Goal: Task Accomplishment & Management: Manage account settings

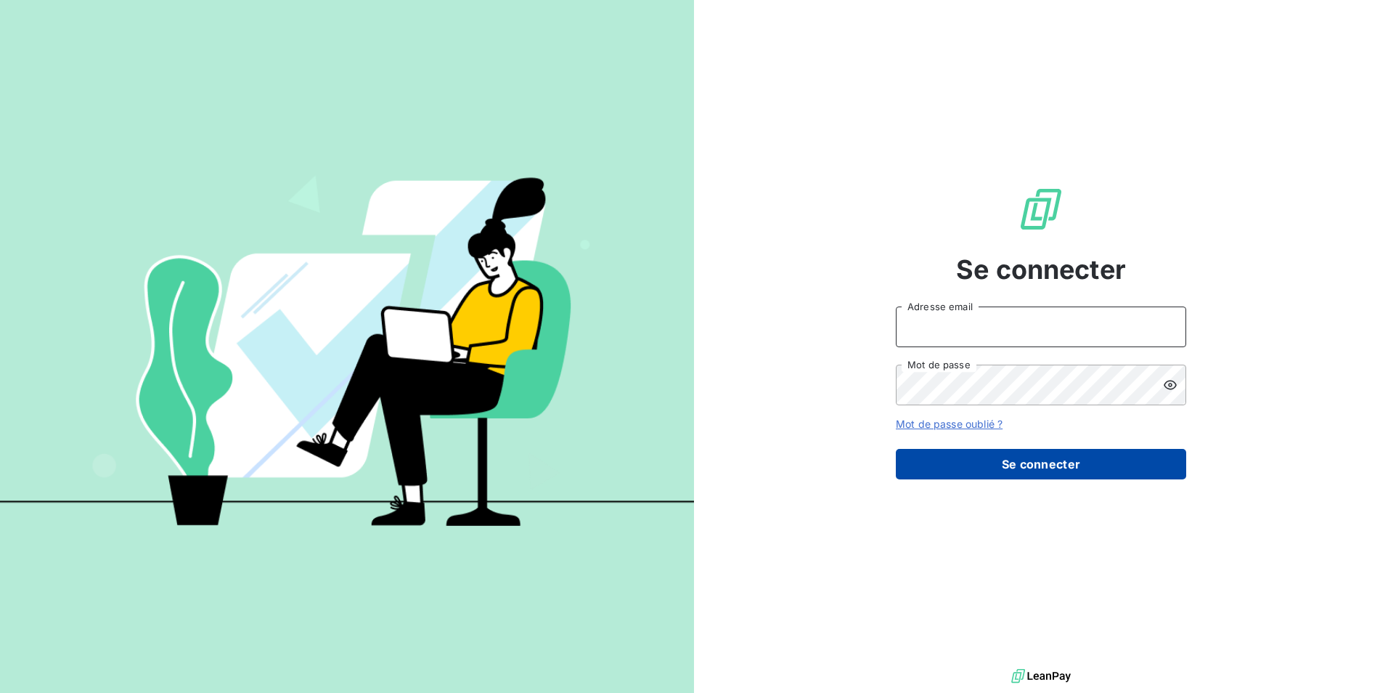
type input "[EMAIL_ADDRESS][DOMAIN_NAME]"
click at [955, 459] on button "Se connecter" at bounding box center [1041, 464] width 290 height 30
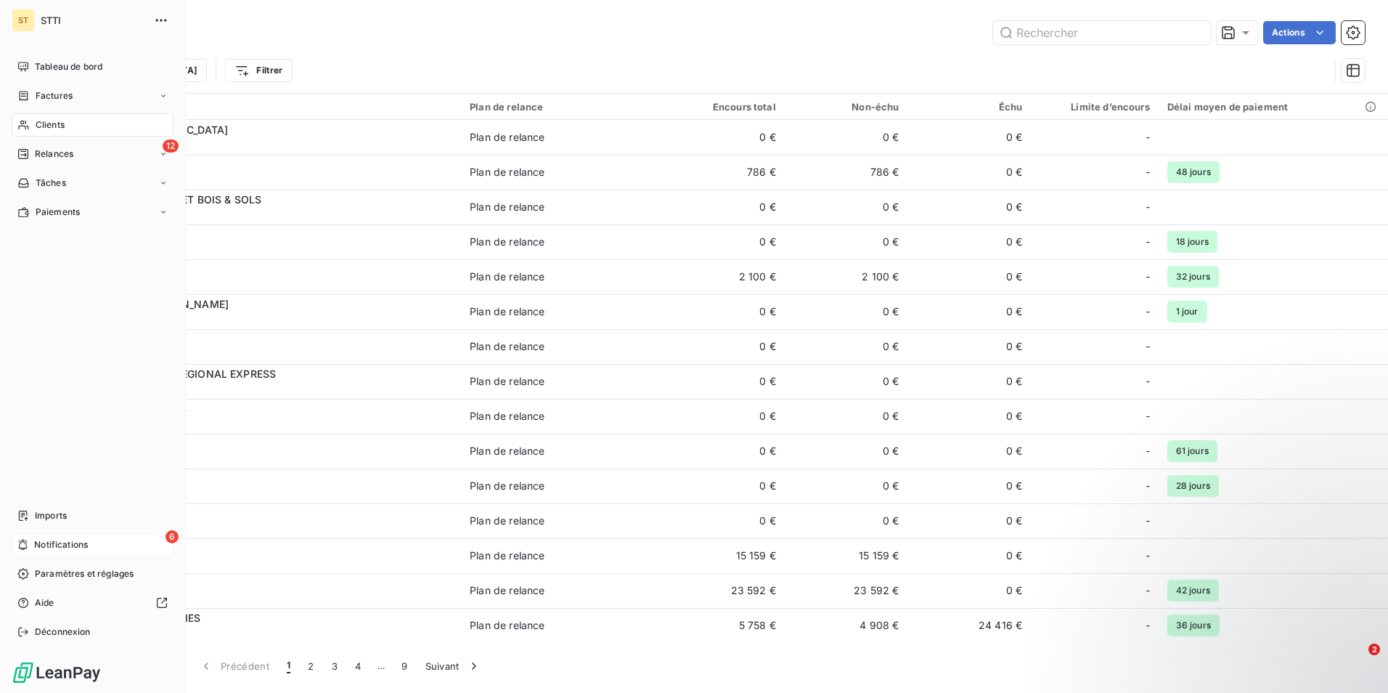
click at [55, 539] on span "Notifications" at bounding box center [61, 544] width 54 height 13
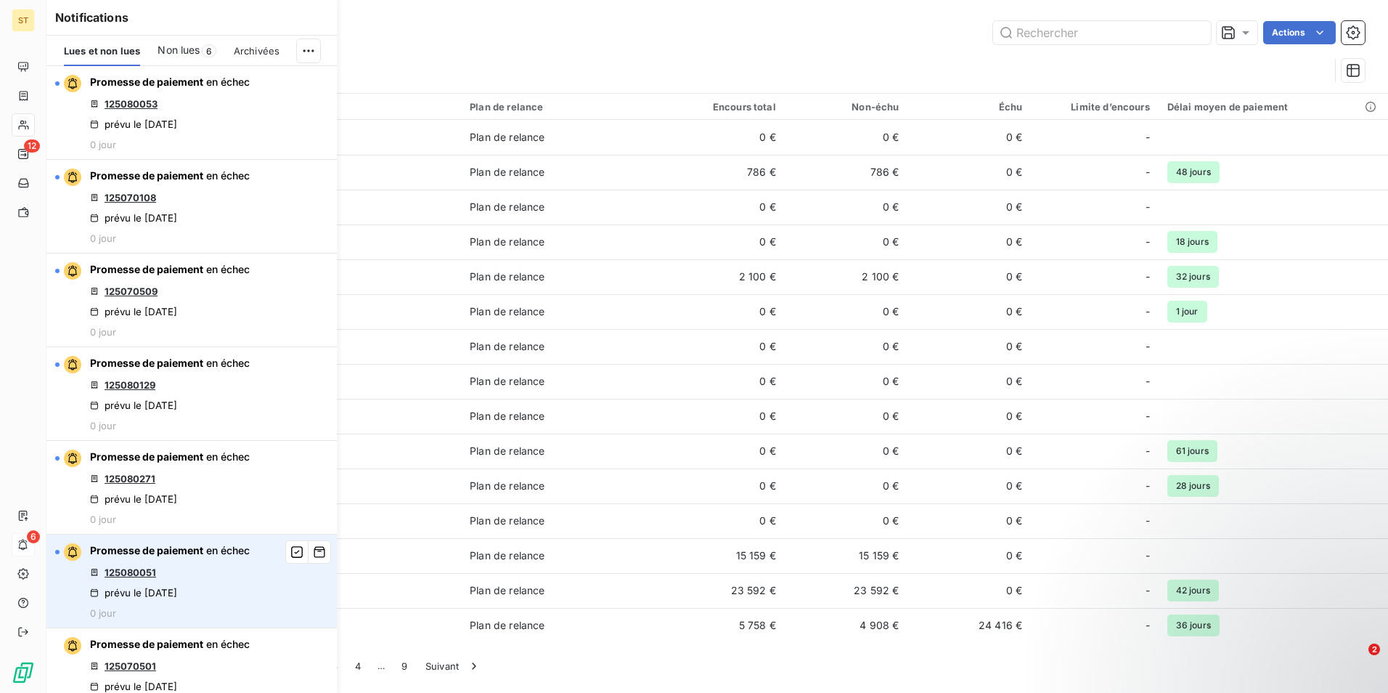
click at [145, 571] on link "125080051" at bounding box center [131, 572] width 52 height 12
click at [127, 574] on link "125080051" at bounding box center [131, 572] width 52 height 12
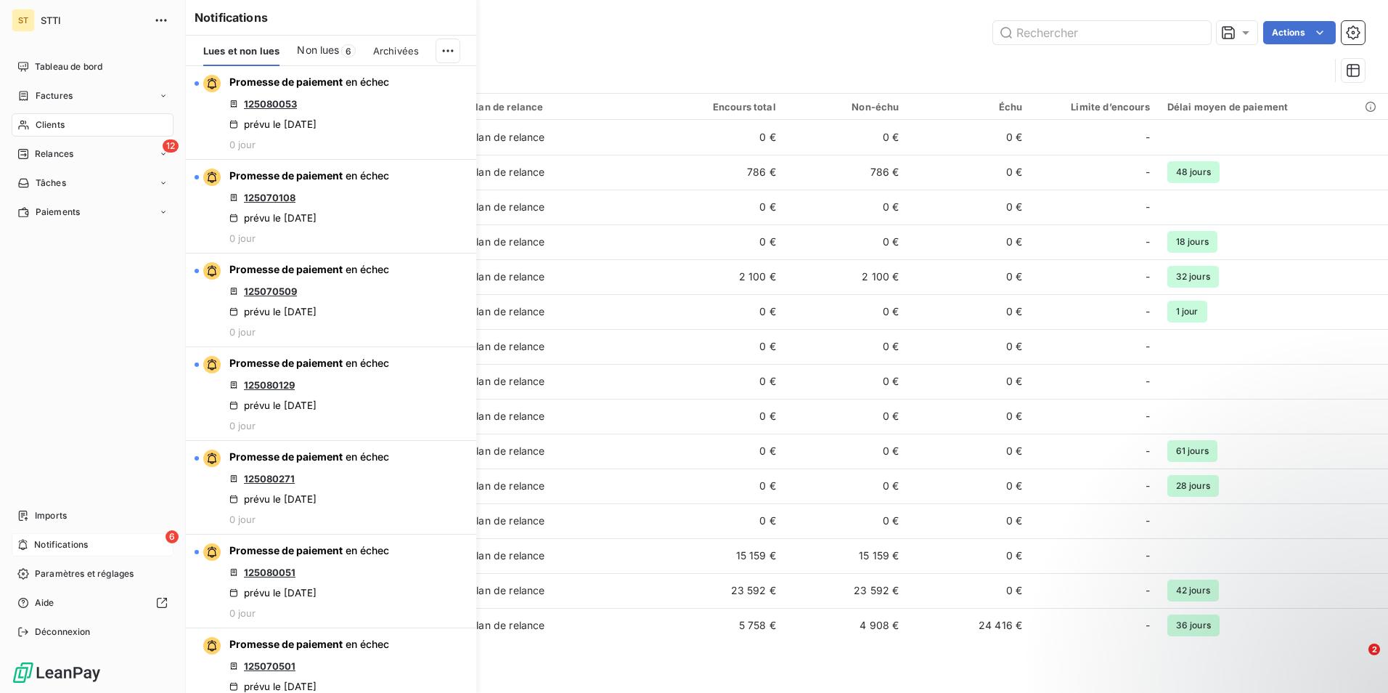
click at [43, 543] on span "Notifications" at bounding box center [61, 544] width 54 height 13
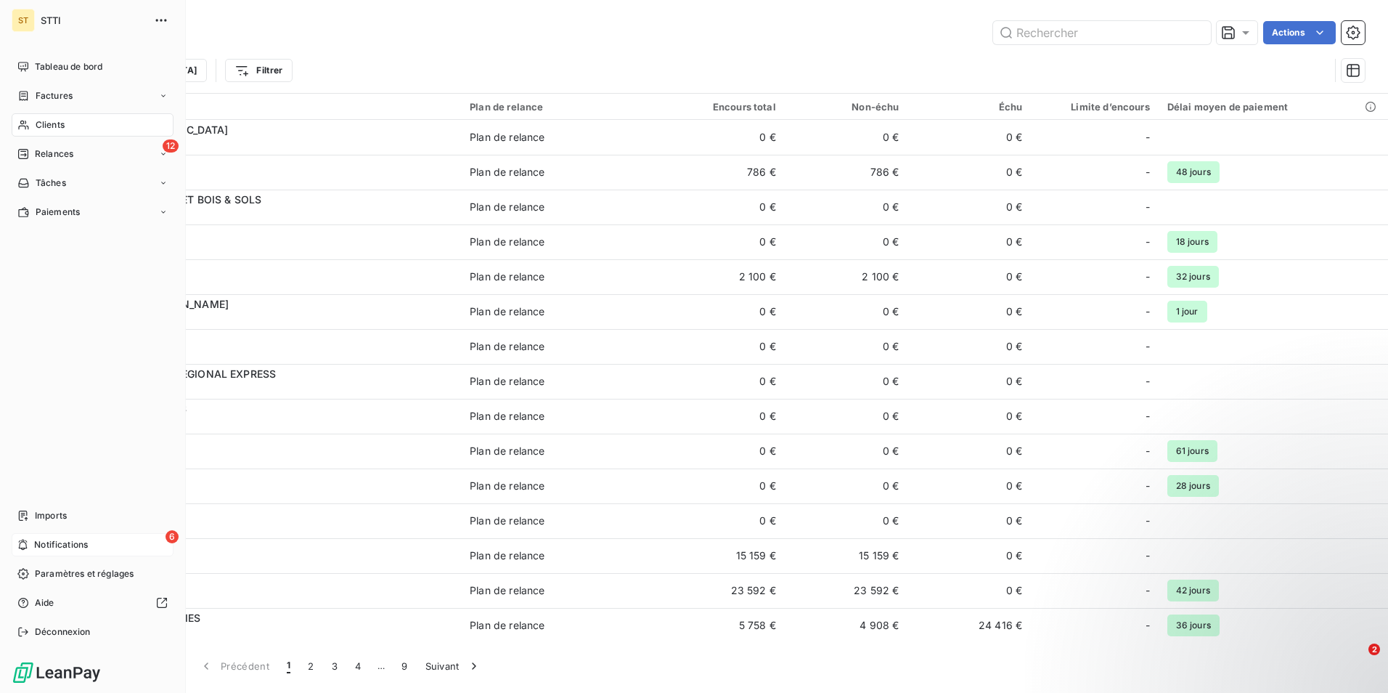
click at [35, 539] on span "Notifications" at bounding box center [61, 544] width 54 height 13
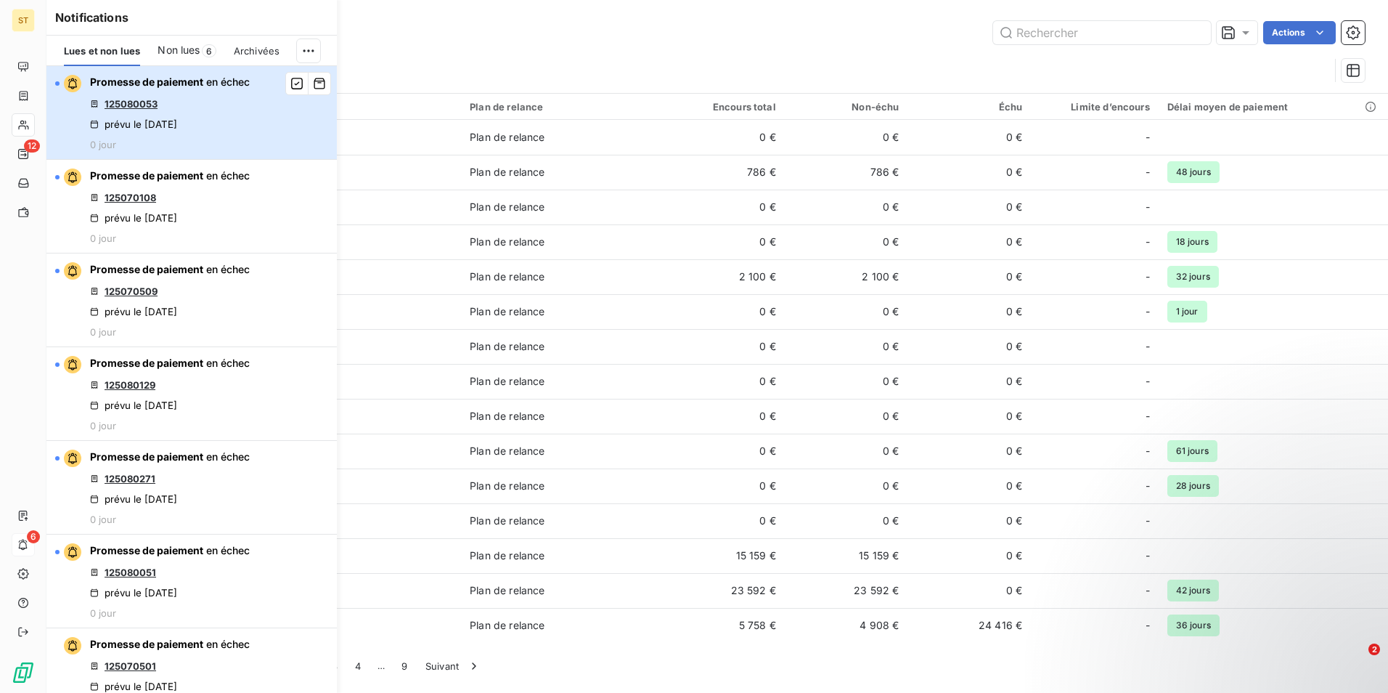
click at [184, 83] on span "Promesse de paiement" at bounding box center [146, 82] width 113 height 12
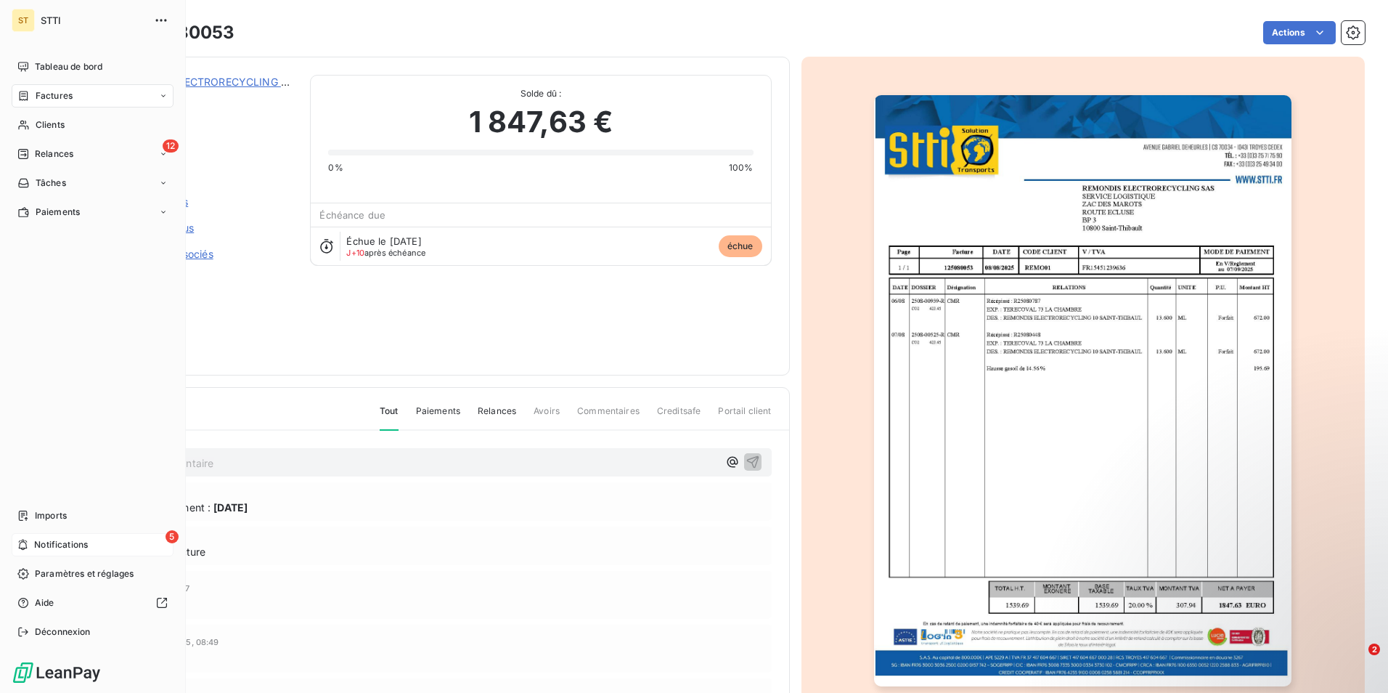
click at [31, 541] on div "5 Notifications" at bounding box center [93, 544] width 162 height 23
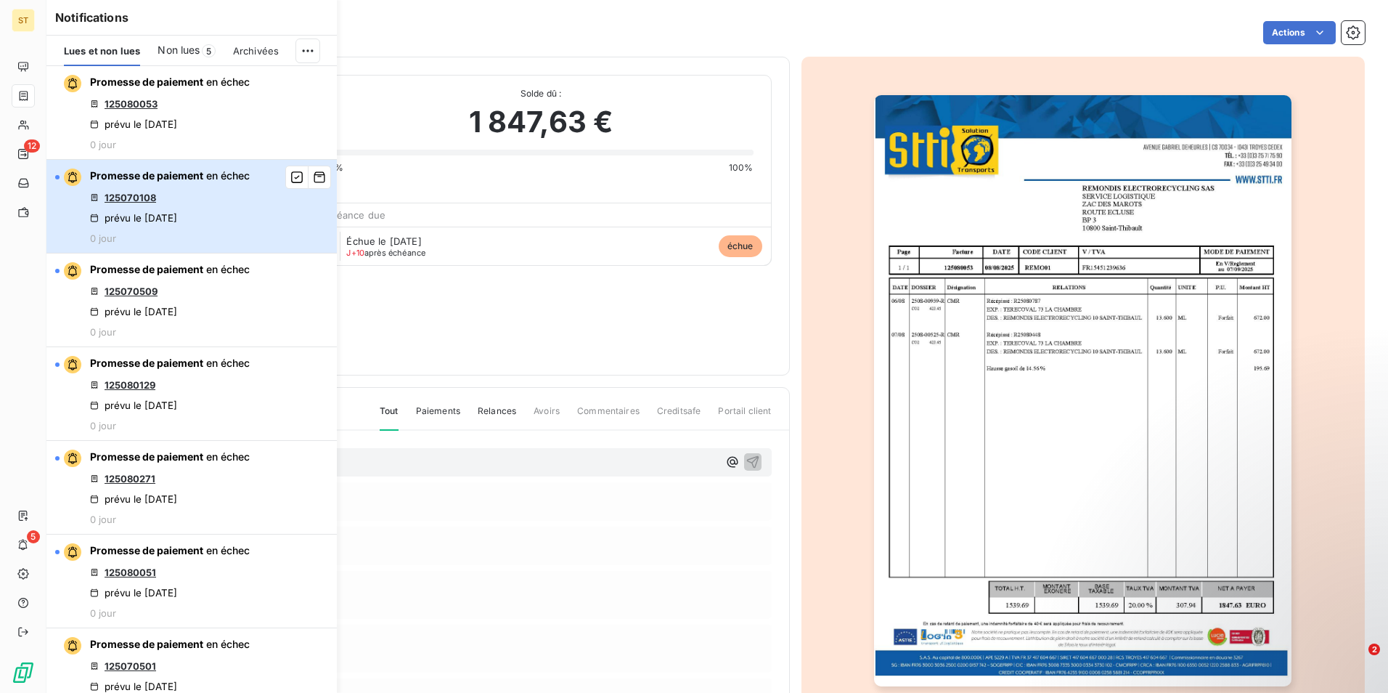
click at [116, 171] on span "Promesse de paiement" at bounding box center [146, 175] width 113 height 12
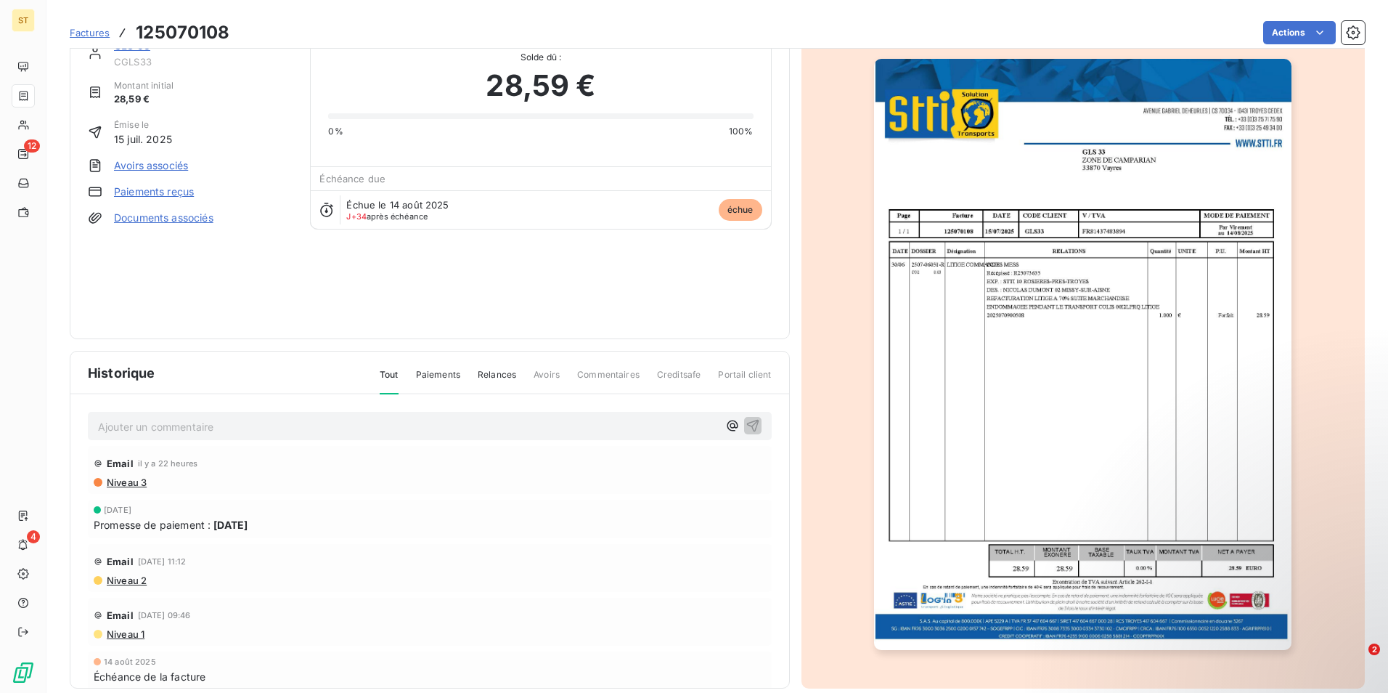
scroll to position [56, 0]
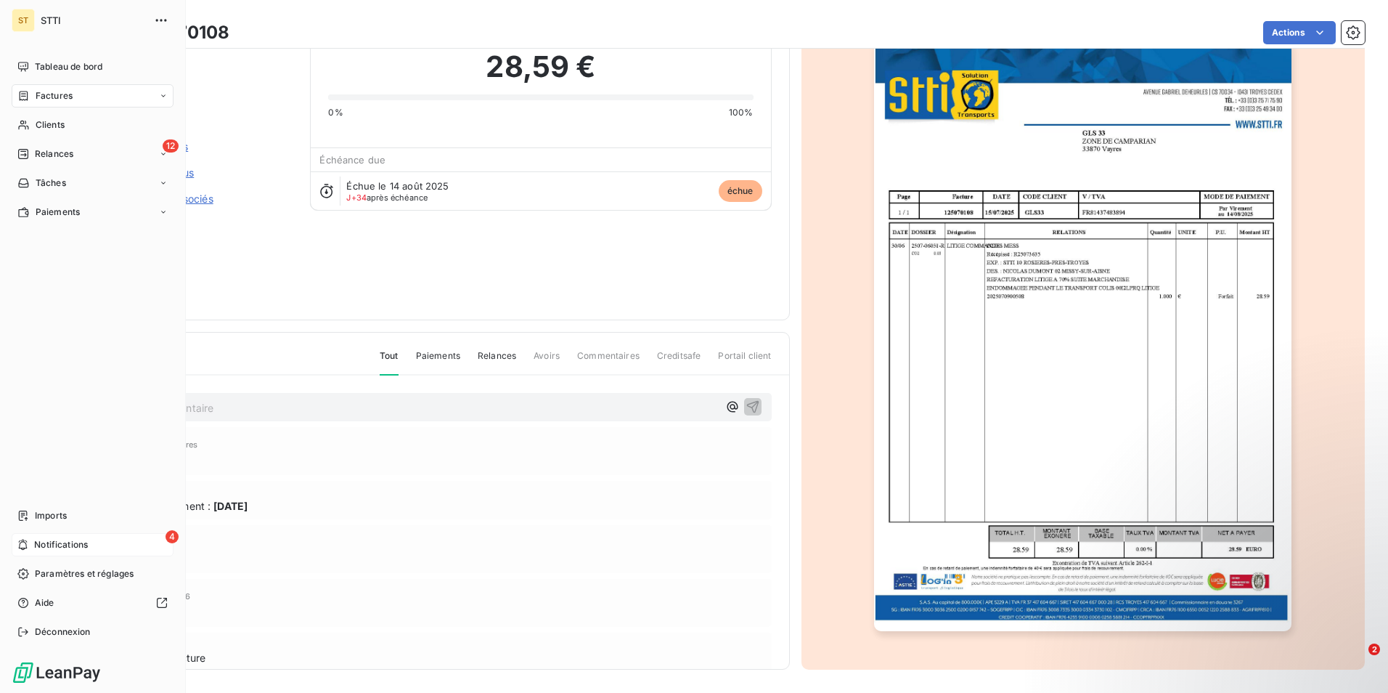
click at [70, 546] on span "Notifications" at bounding box center [61, 544] width 54 height 13
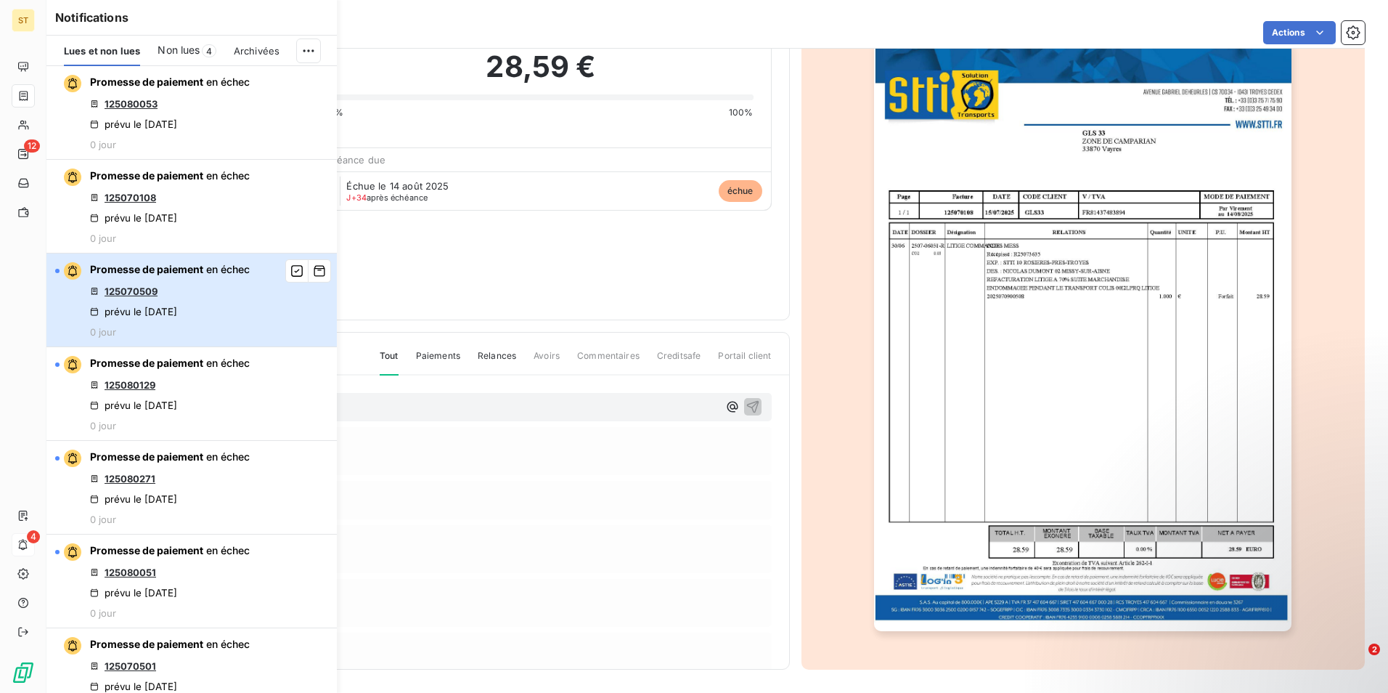
click at [141, 270] on span "Promesse de paiement" at bounding box center [146, 269] width 113 height 12
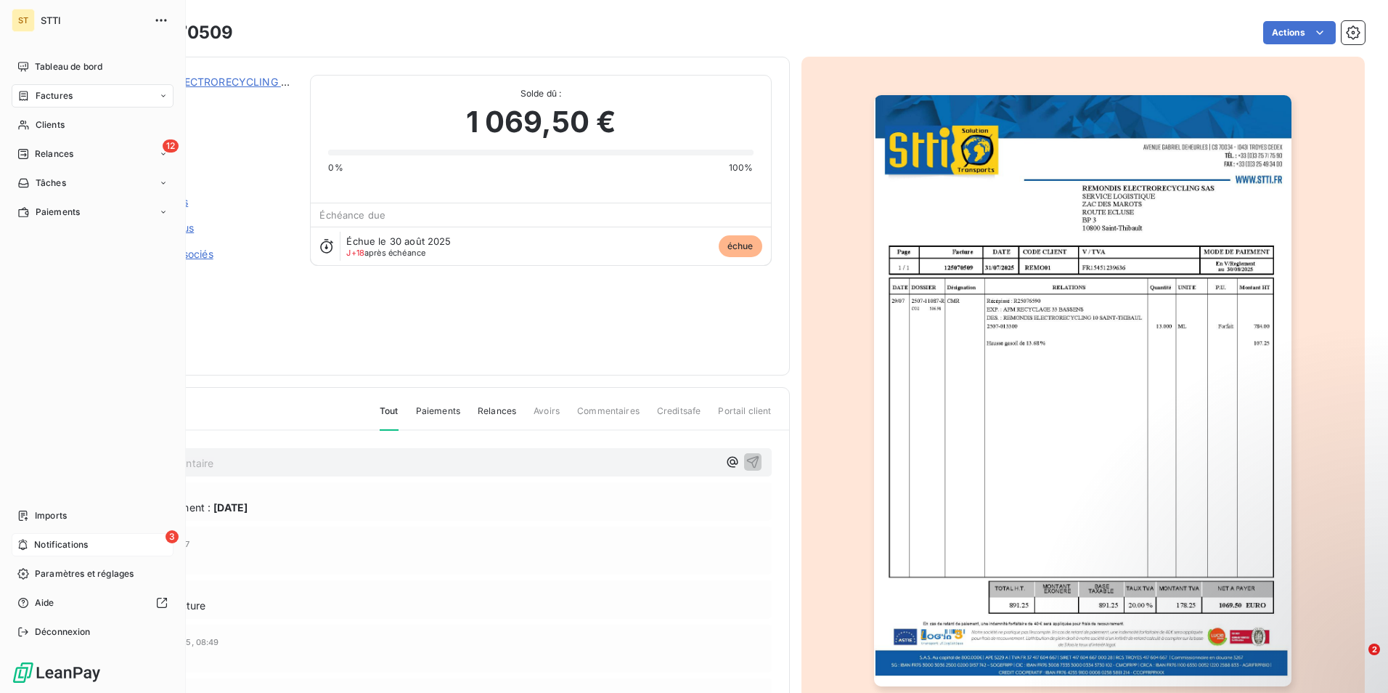
click at [61, 542] on span "Notifications" at bounding box center [61, 544] width 54 height 13
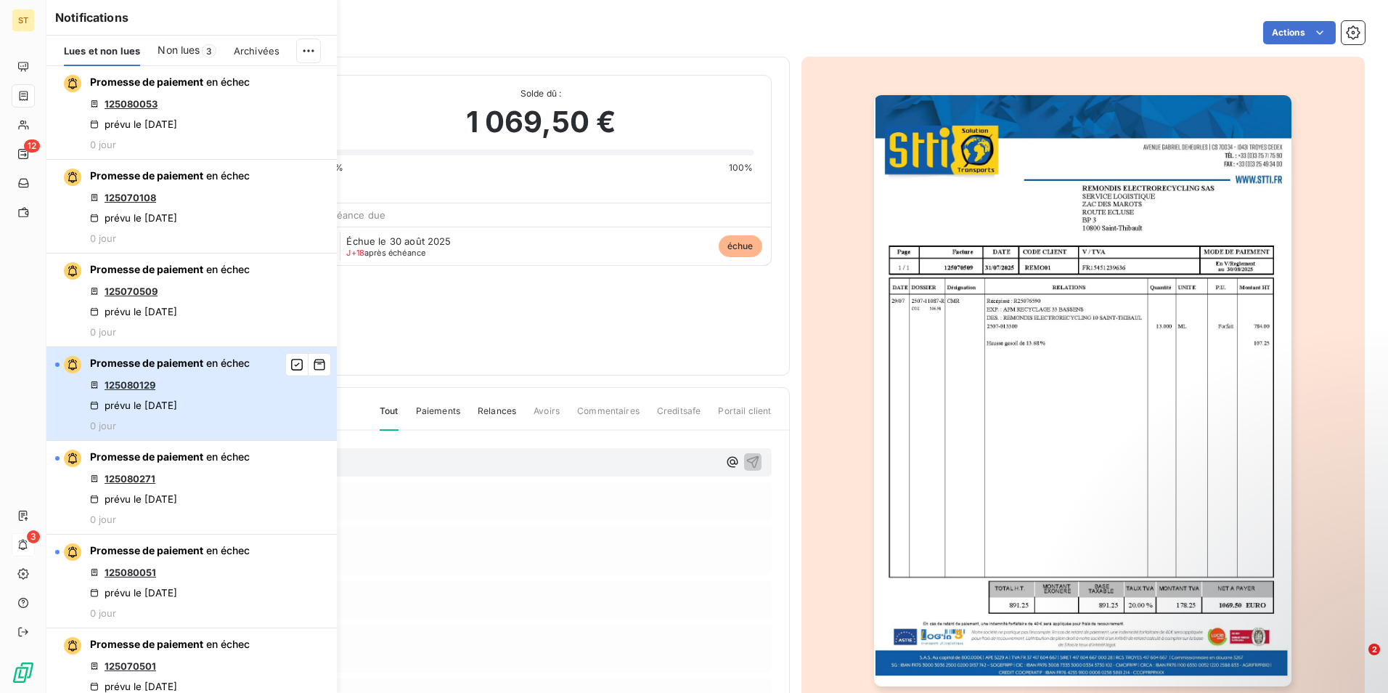
click at [133, 367] on span "Promesse de paiement" at bounding box center [146, 362] width 113 height 12
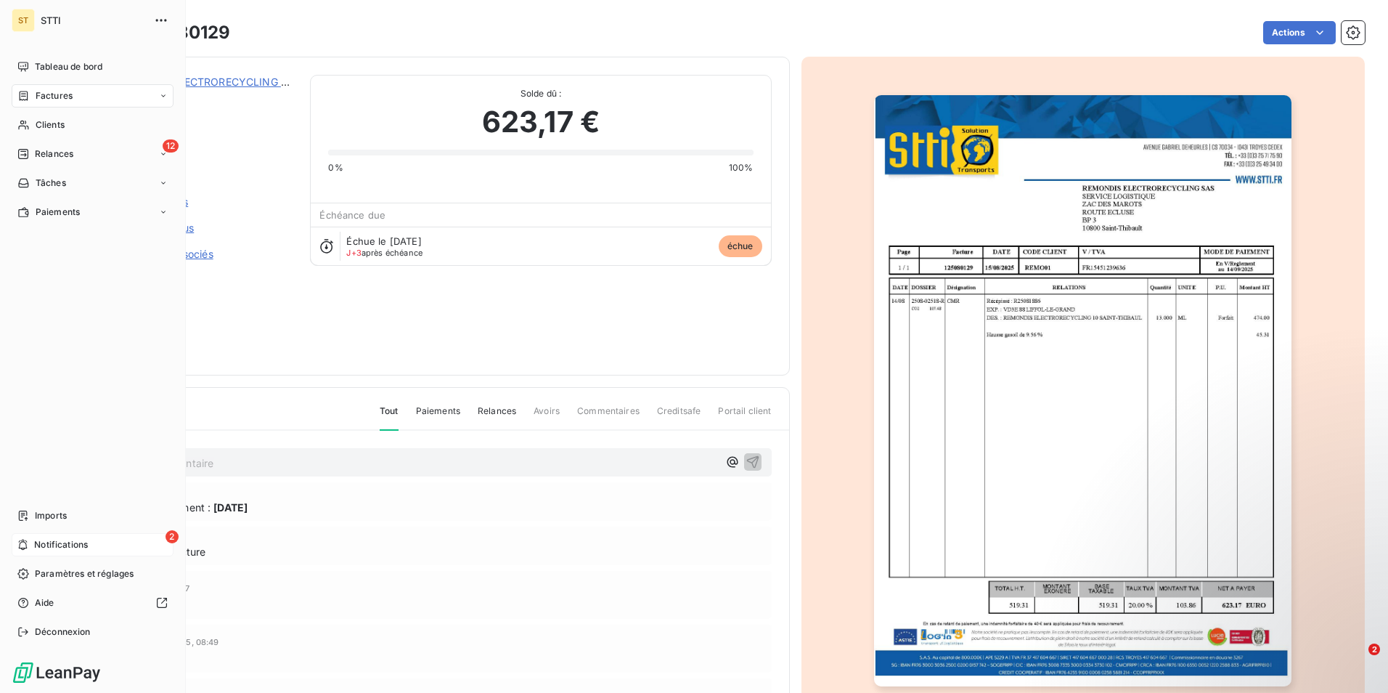
click at [62, 547] on span "Notifications" at bounding box center [61, 544] width 54 height 13
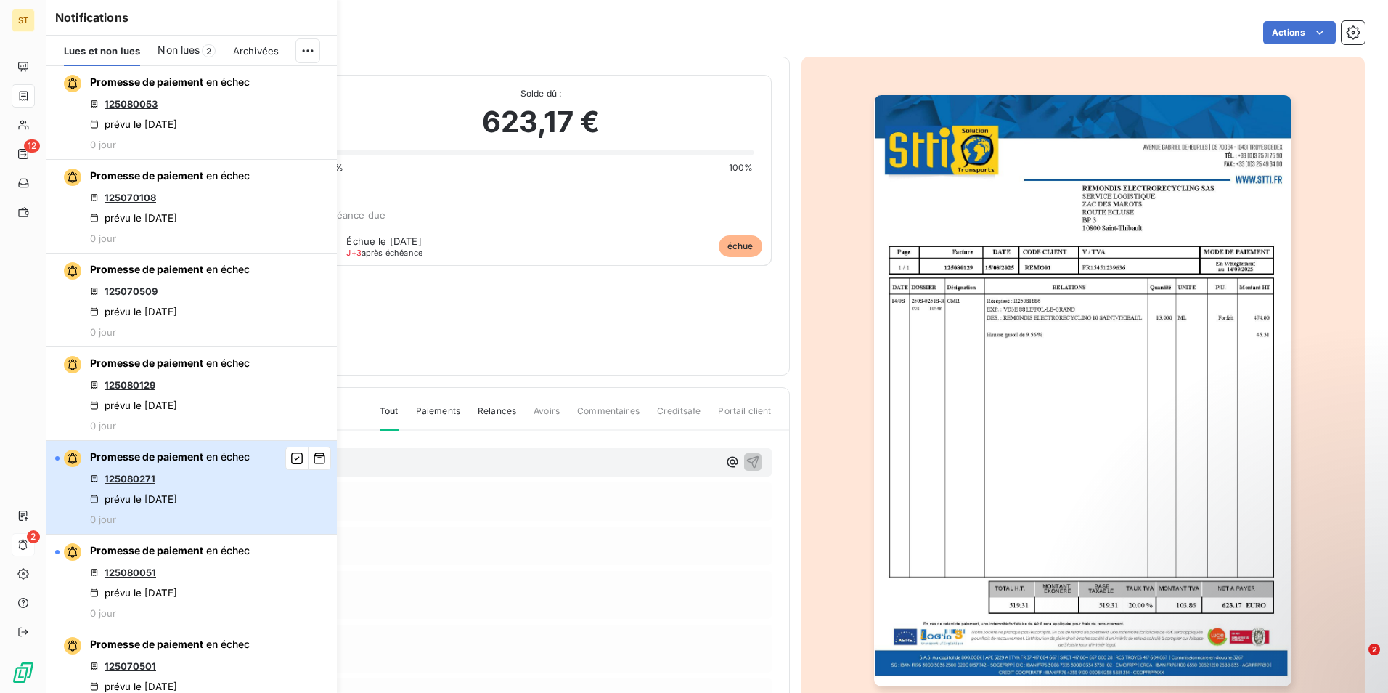
click at [127, 460] on span "Promesse de paiement" at bounding box center [146, 456] width 113 height 12
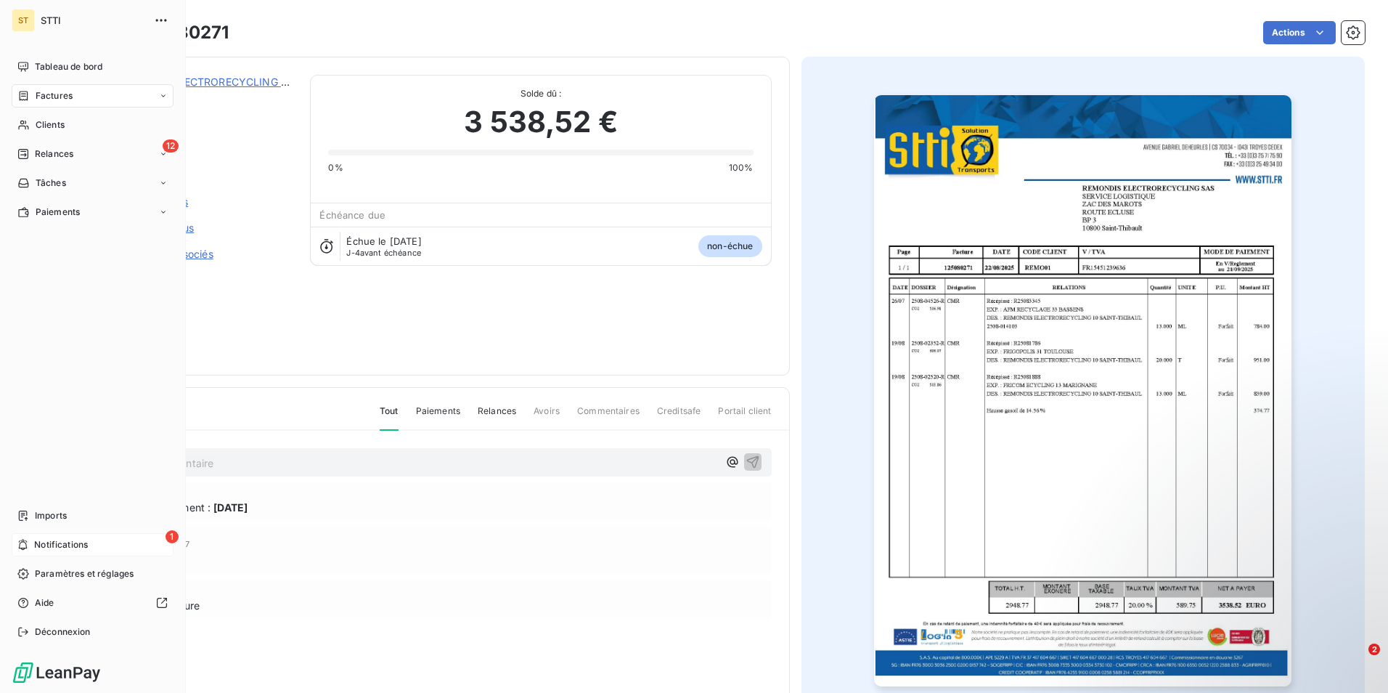
click at [44, 548] on span "Notifications" at bounding box center [61, 544] width 54 height 13
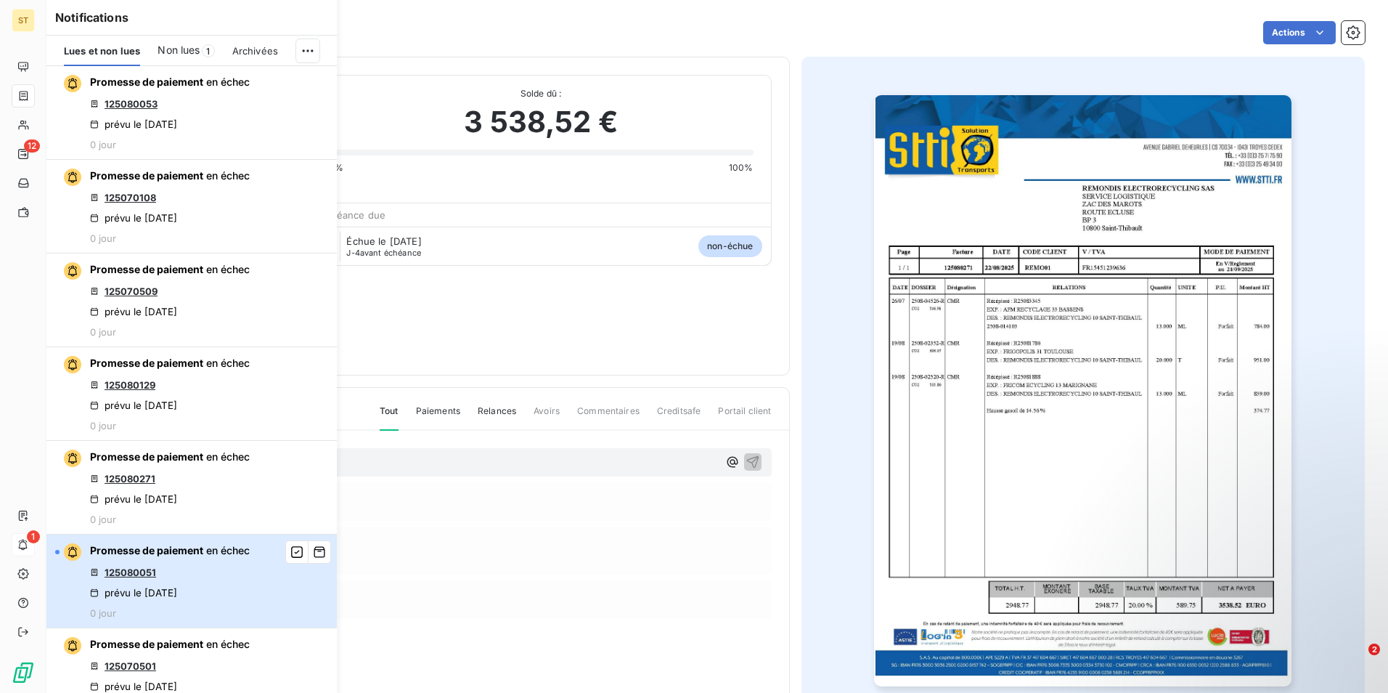
click at [171, 543] on span "Promesse de paiement en échec" at bounding box center [170, 550] width 160 height 15
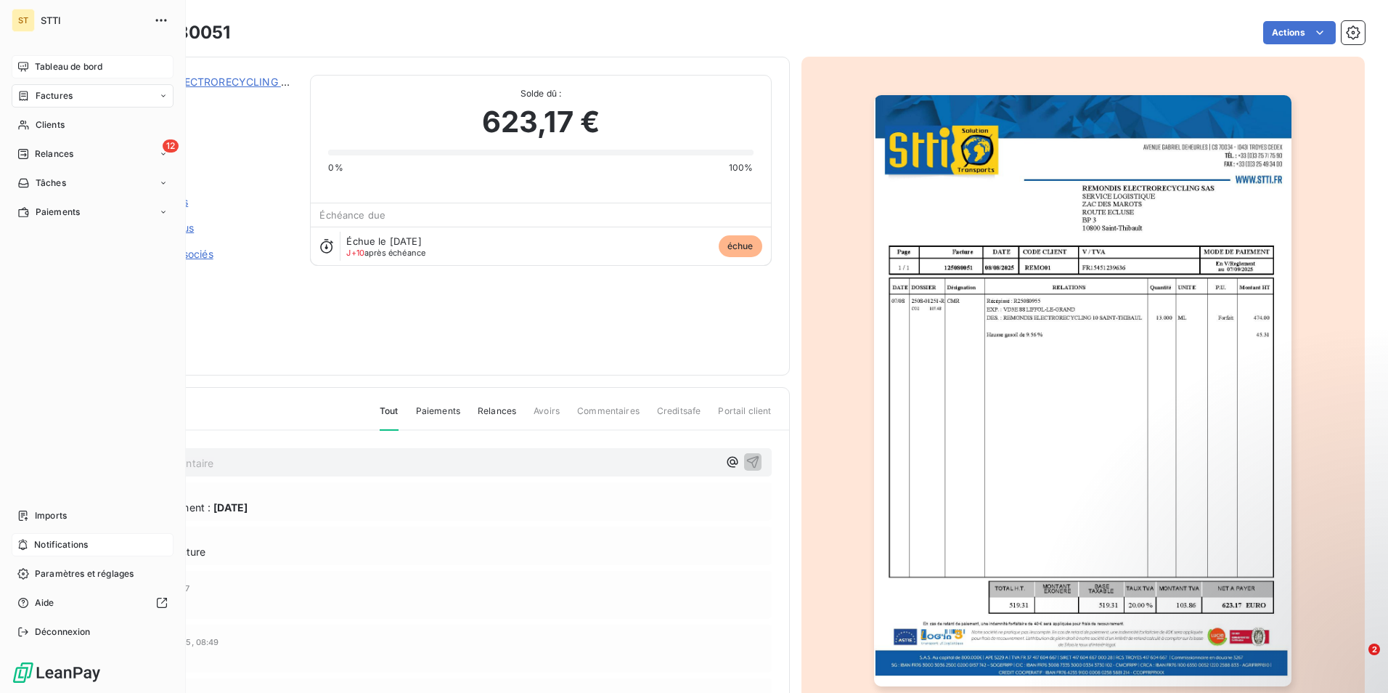
click at [62, 59] on div "Tableau de bord" at bounding box center [93, 66] width 162 height 23
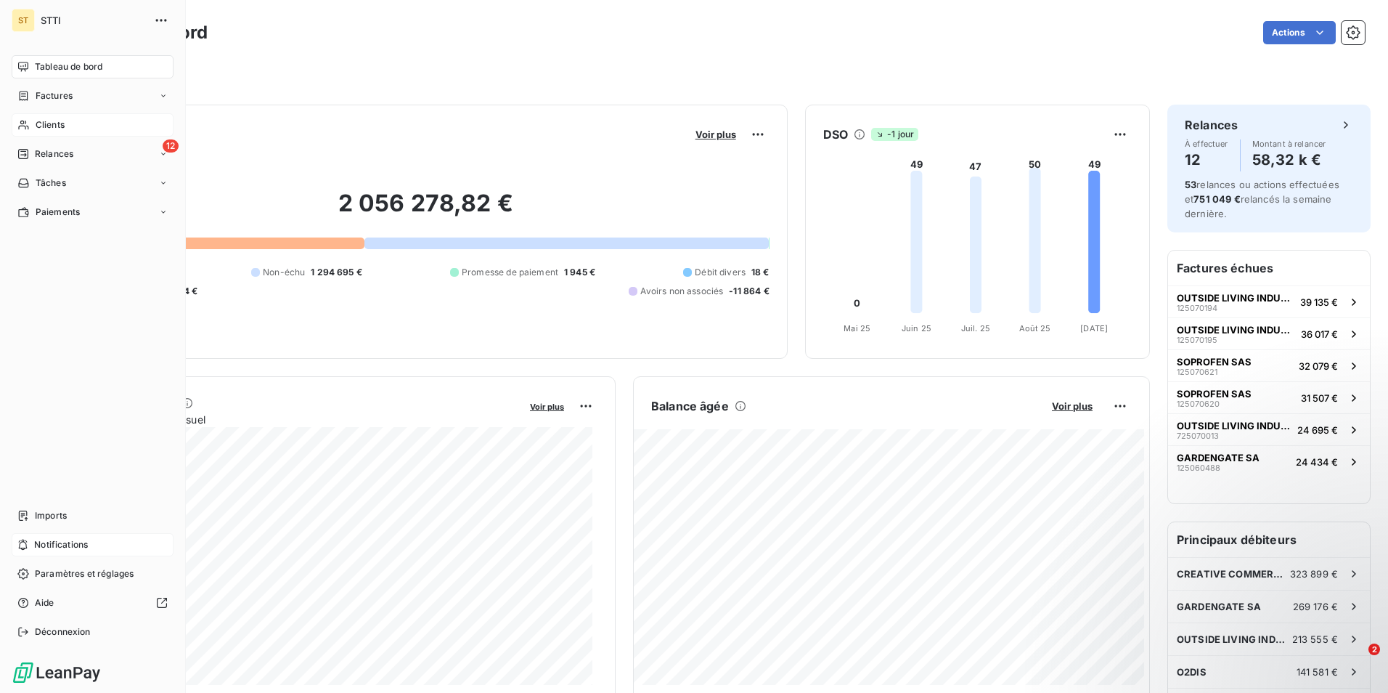
click at [76, 121] on div "Clients" at bounding box center [93, 124] width 162 height 23
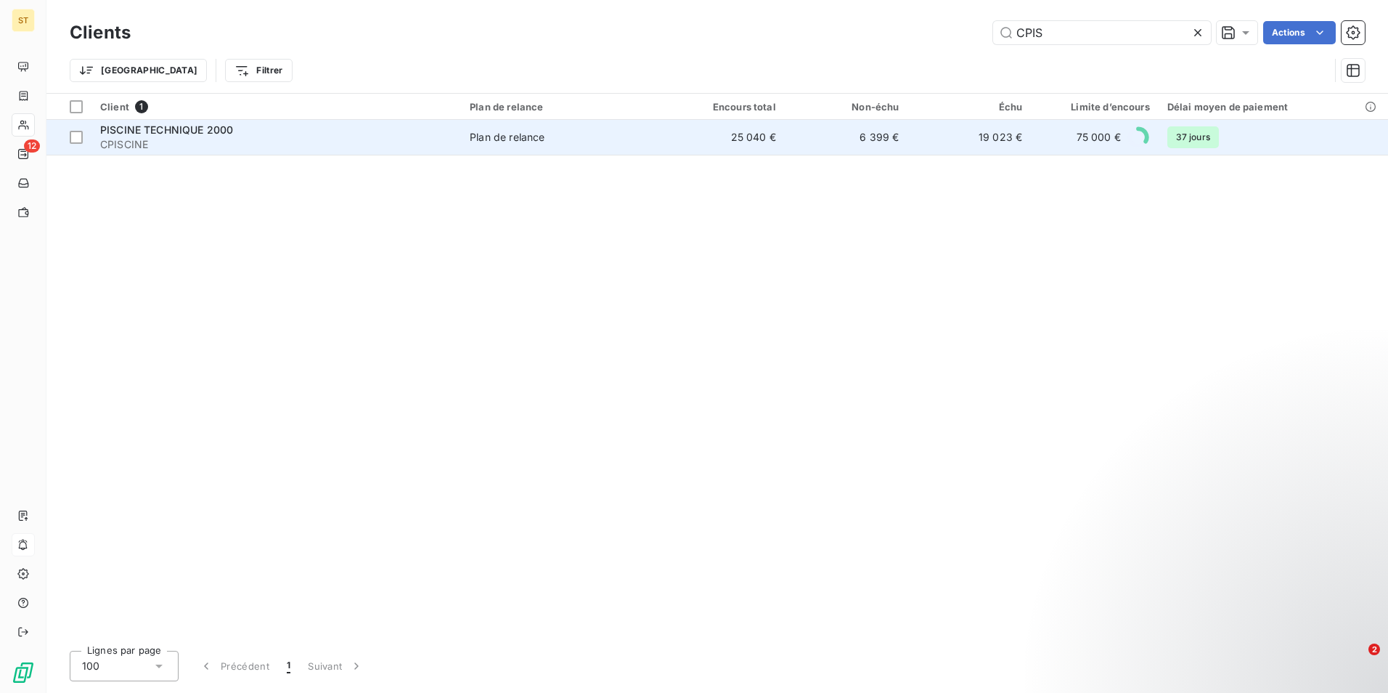
type input "CPIS"
click at [264, 127] on div "PISCINE TECHNIQUE 2000" at bounding box center [276, 130] width 352 height 15
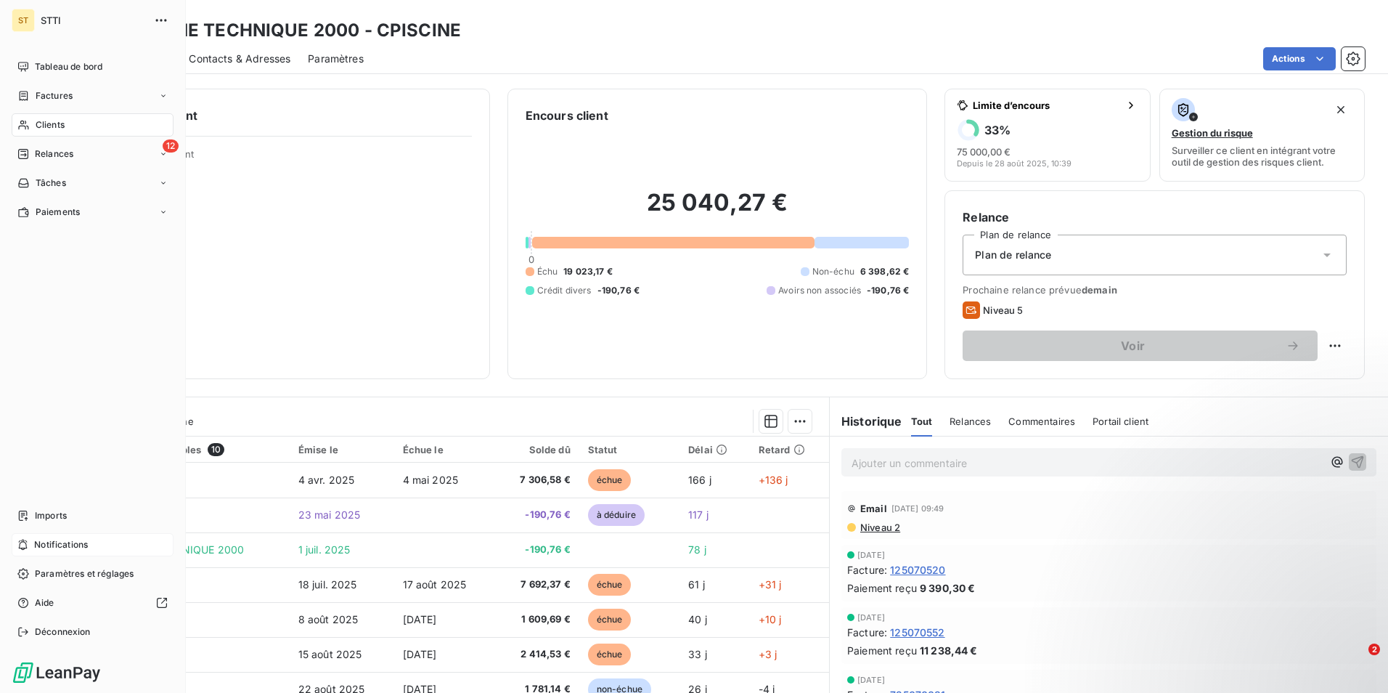
click at [38, 126] on span "Clients" at bounding box center [50, 124] width 29 height 13
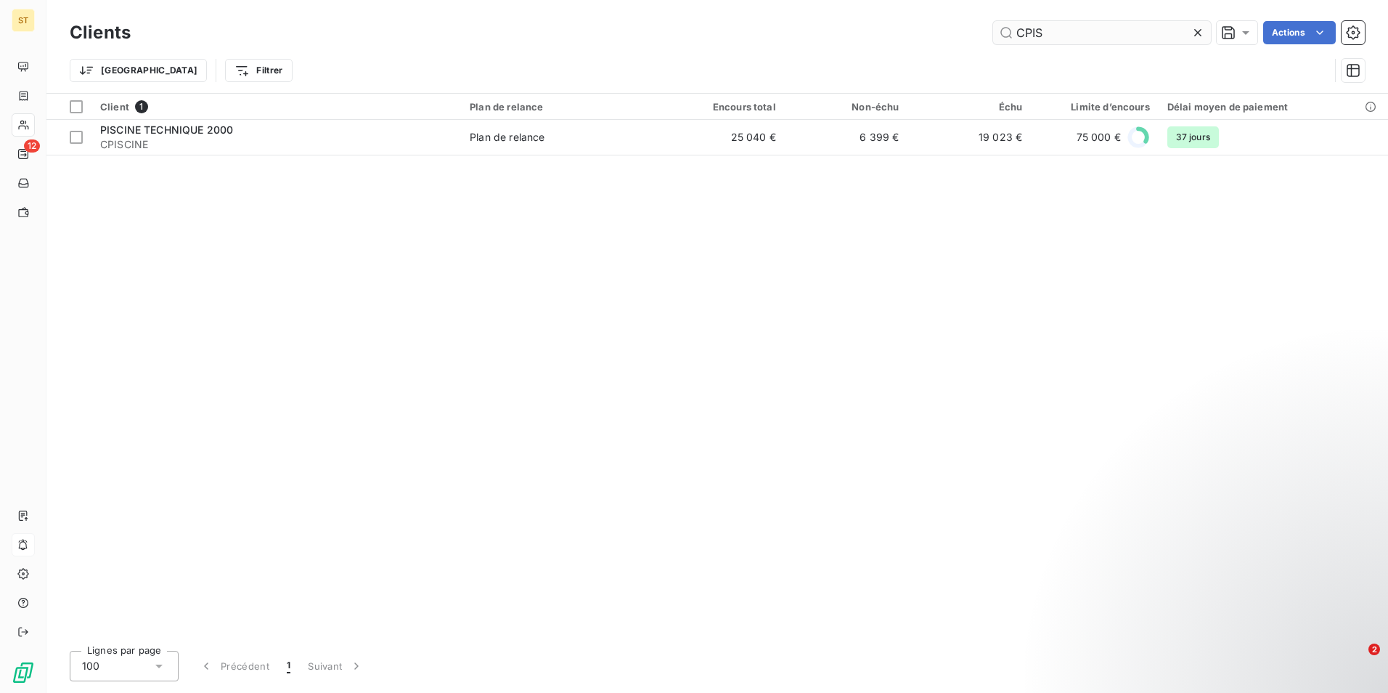
click at [1074, 32] on input "CPIS" at bounding box center [1102, 32] width 218 height 23
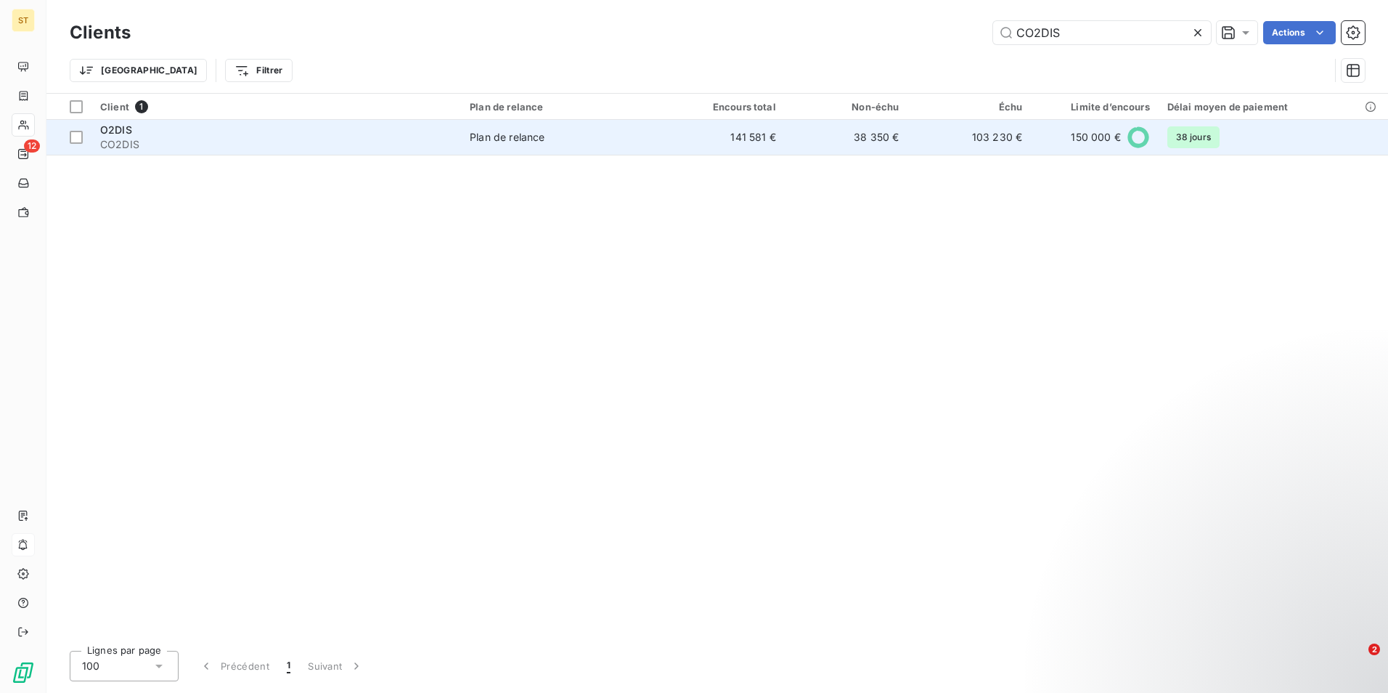
type input "CO2DIS"
click at [256, 152] on td "O2DIS CO2DIS" at bounding box center [276, 137] width 370 height 35
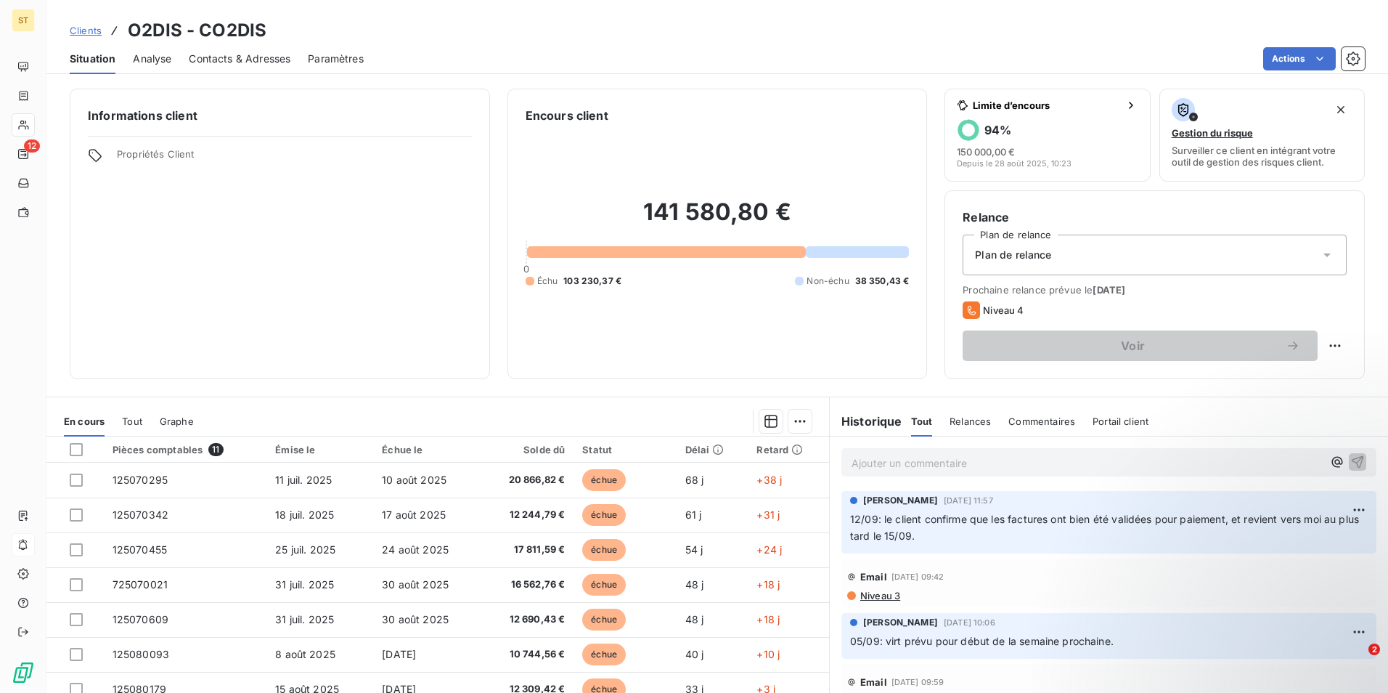
scroll to position [67, 0]
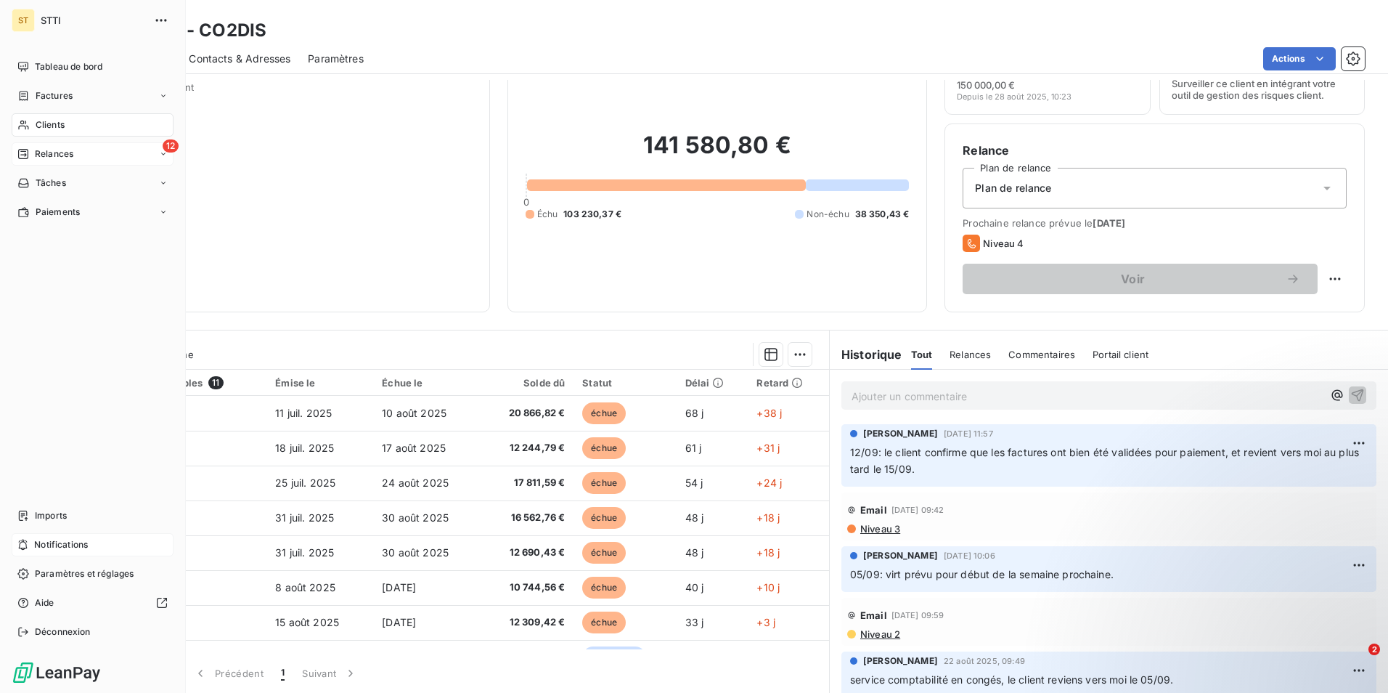
click at [51, 152] on span "Relances" at bounding box center [54, 153] width 38 height 13
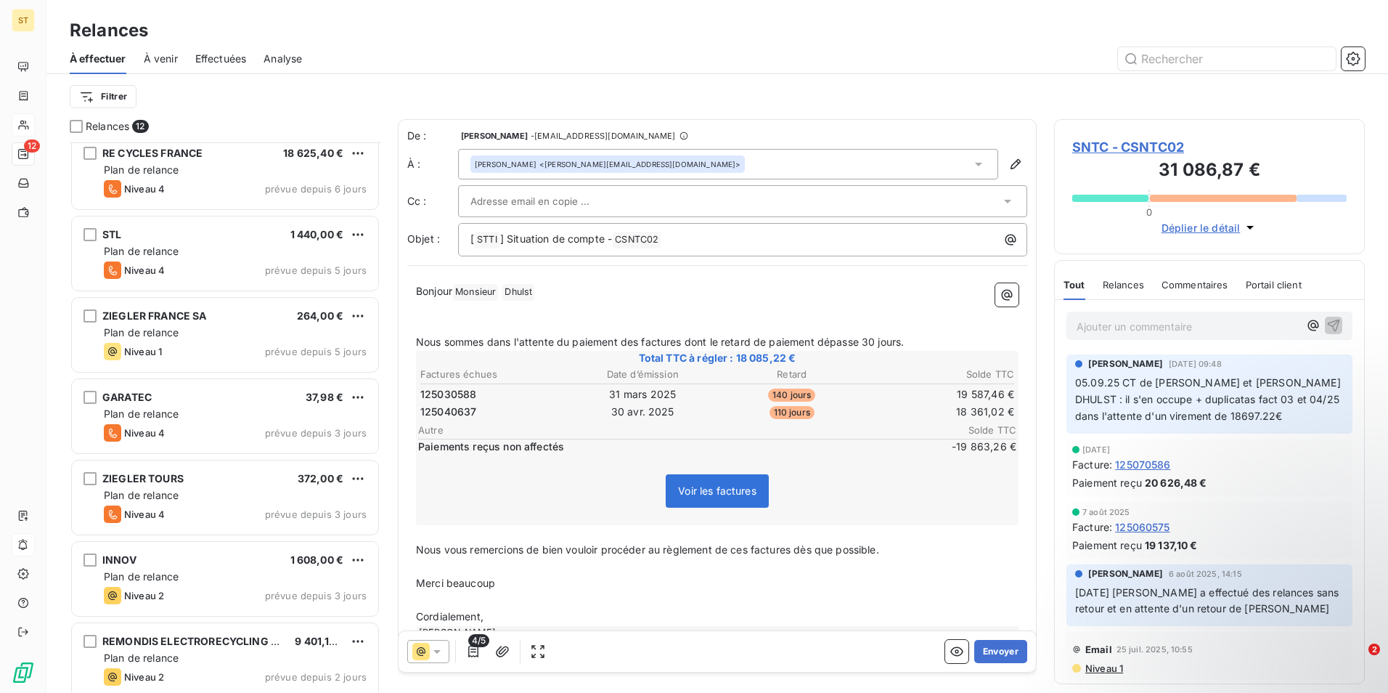
scroll to position [426, 0]
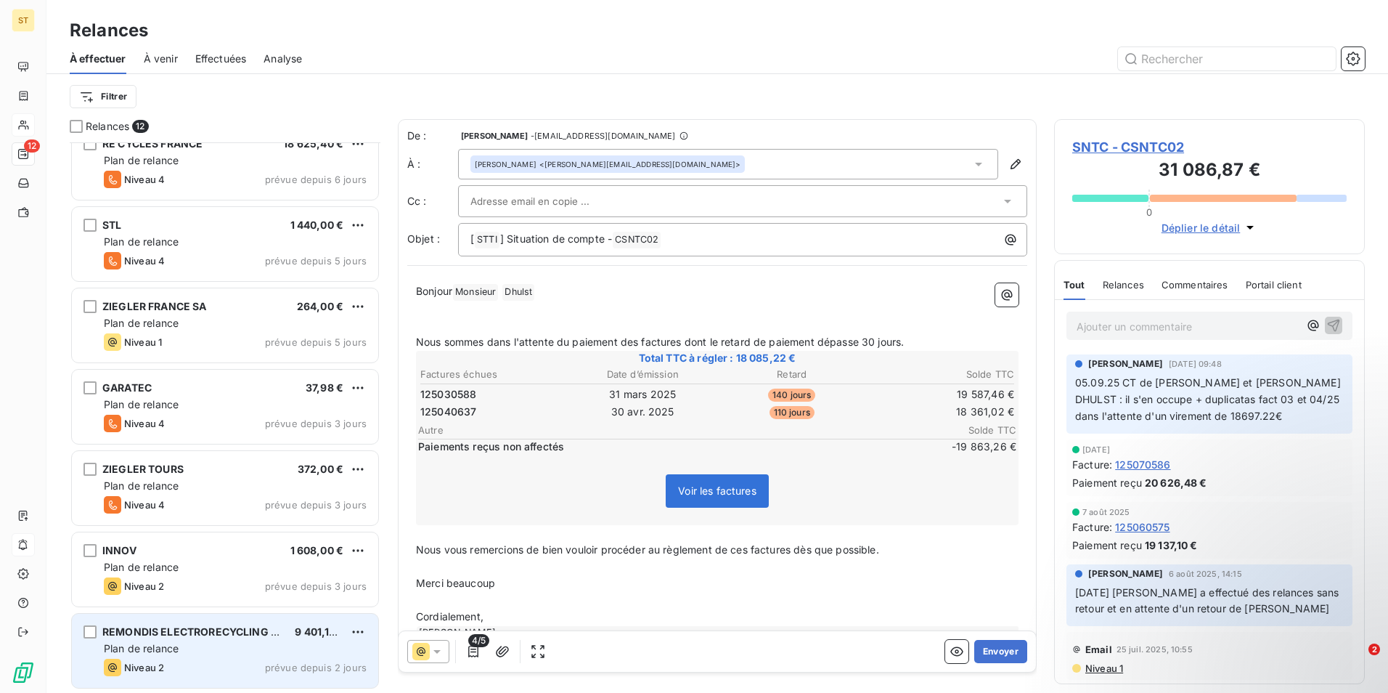
click at [193, 651] on div "Plan de relance" at bounding box center [235, 648] width 263 height 15
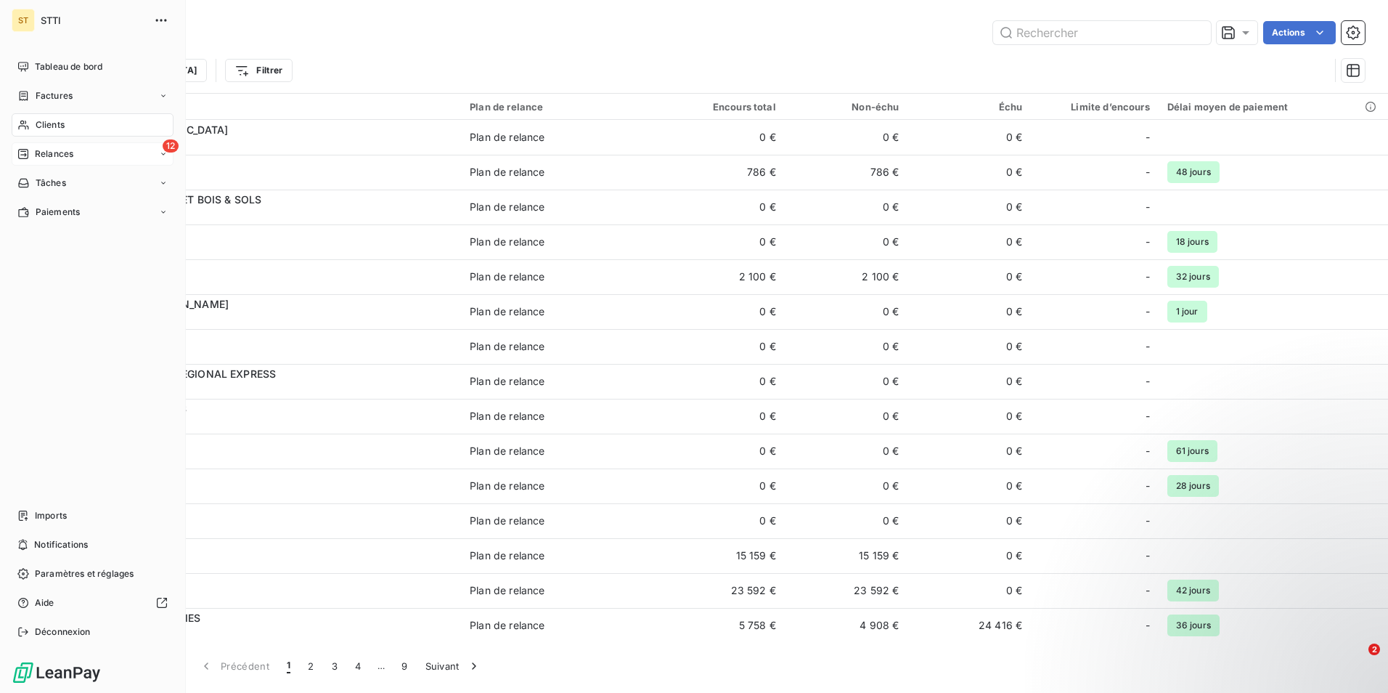
click at [28, 156] on icon at bounding box center [23, 154] width 10 height 10
click at [60, 157] on span "Relances" at bounding box center [54, 153] width 38 height 13
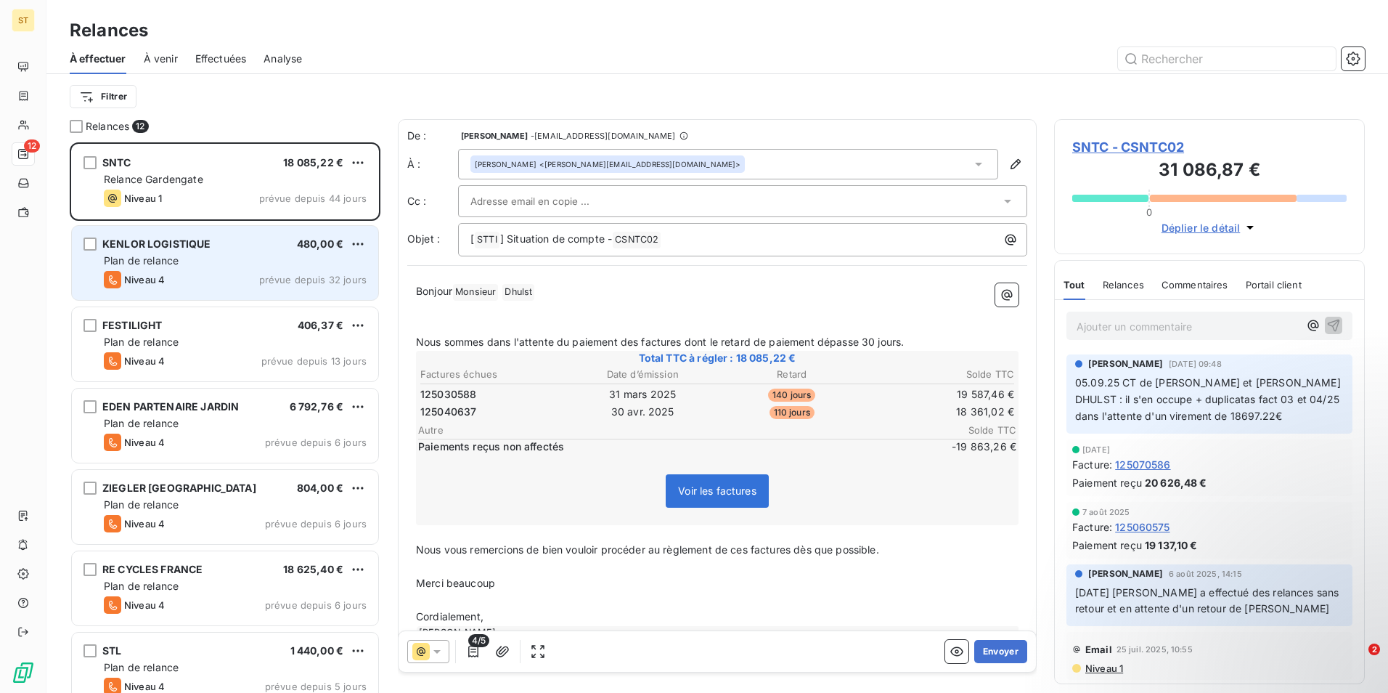
click at [210, 272] on div "Niveau 4 prévue depuis 32 jours" at bounding box center [235, 279] width 263 height 17
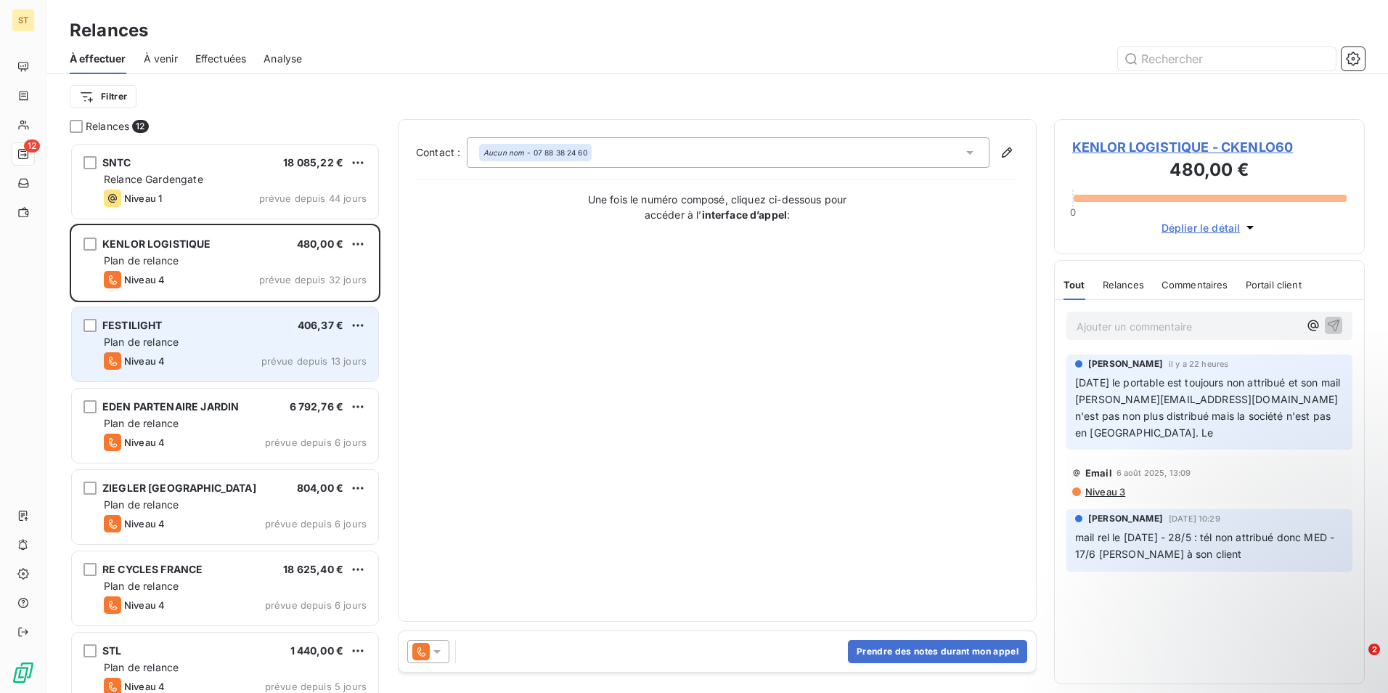
click at [171, 356] on div "Niveau 4 prévue depuis 13 jours" at bounding box center [235, 360] width 263 height 17
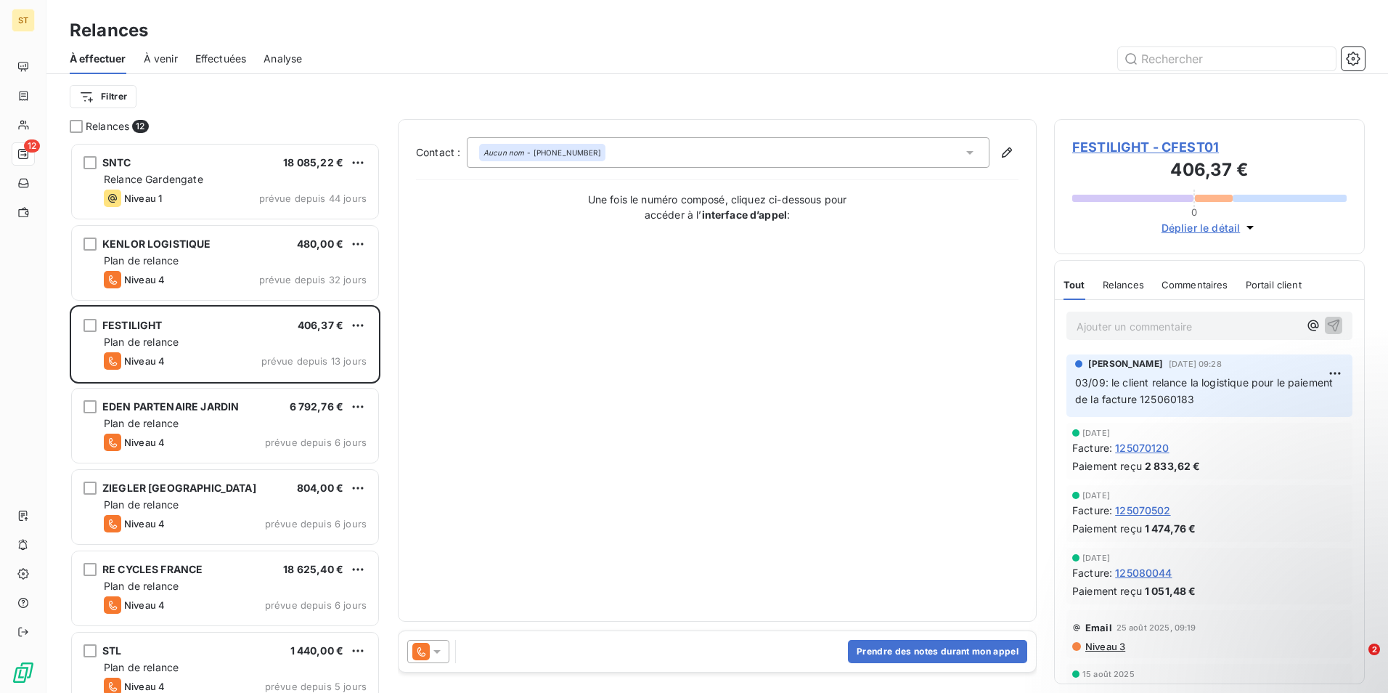
click at [1106, 146] on span "FESTILIGHT - CFEST01" at bounding box center [1209, 147] width 274 height 20
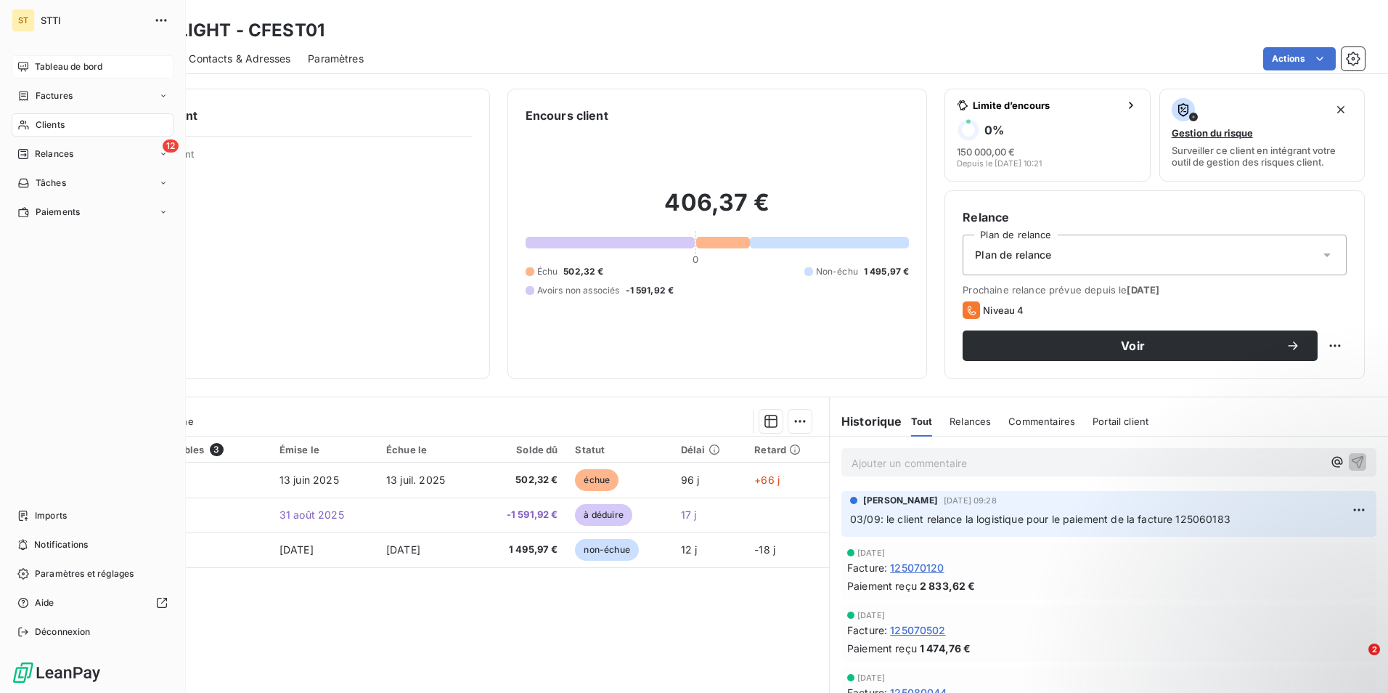
click at [52, 62] on span "Tableau de bord" at bounding box center [69, 66] width 68 height 13
